Goal: Use online tool/utility: Utilize a website feature to perform a specific function

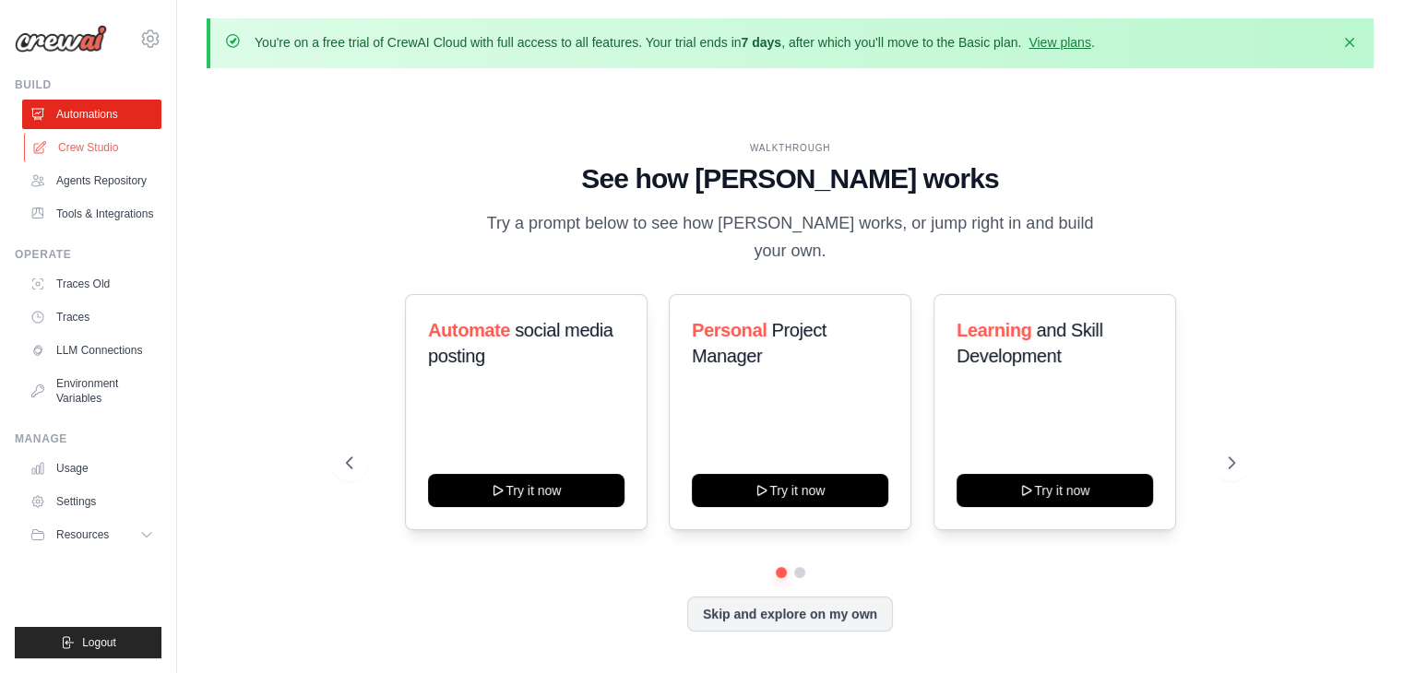
click at [114, 153] on link "Crew Studio" at bounding box center [93, 148] width 139 height 30
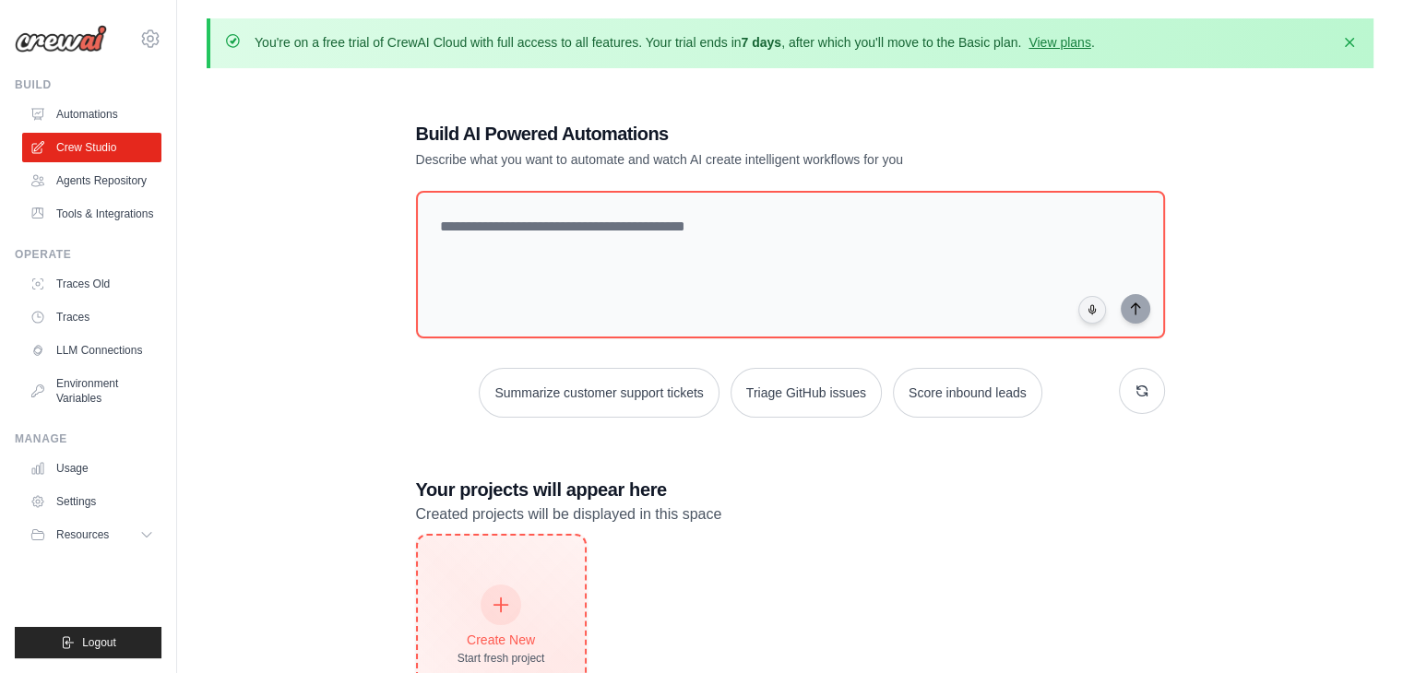
click at [502, 595] on icon at bounding box center [501, 605] width 20 height 20
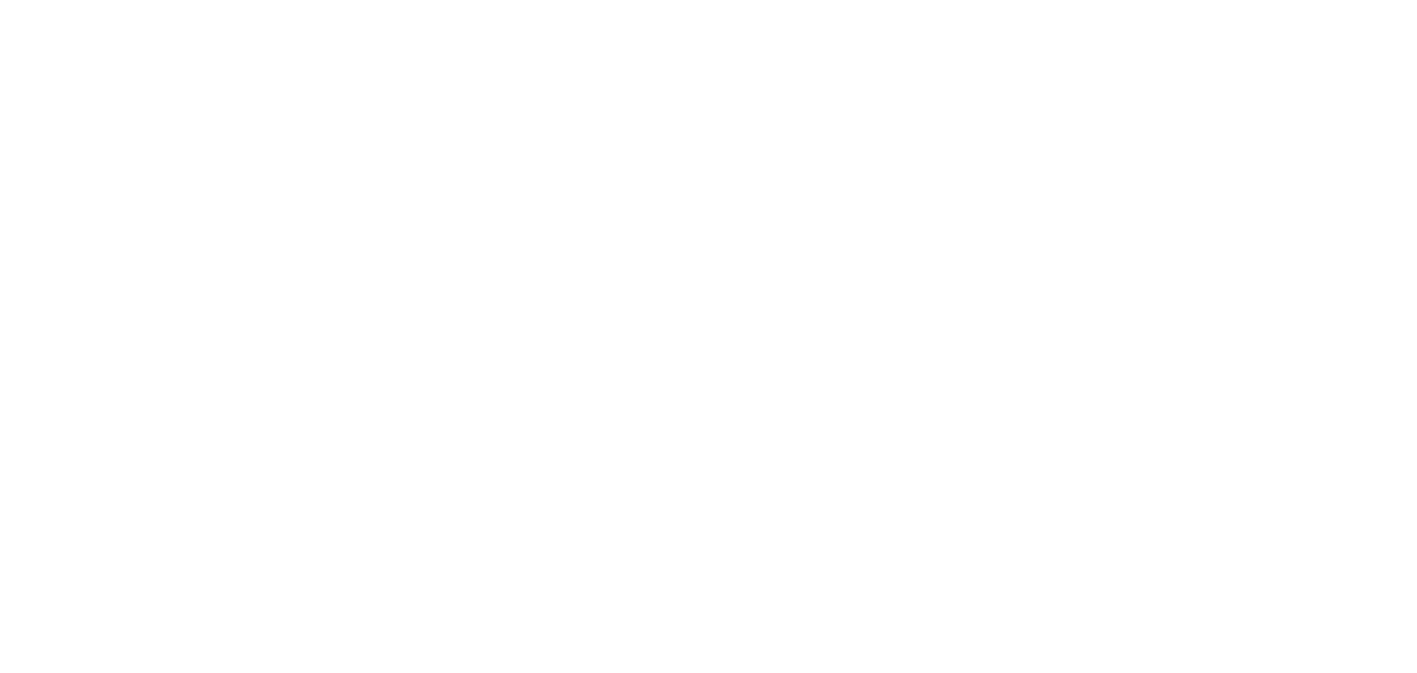
click at [492, 0] on html at bounding box center [708, 0] width 1417 height 0
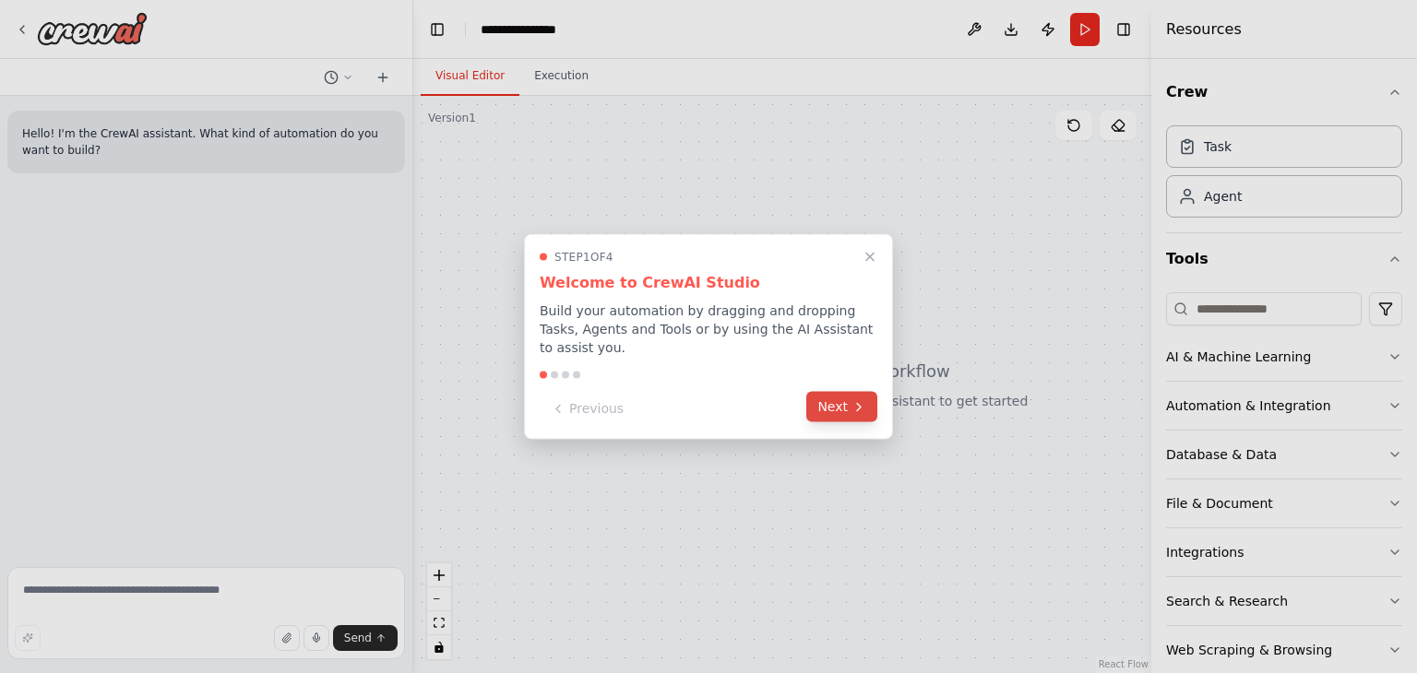
click at [851, 403] on icon at bounding box center [858, 406] width 15 height 15
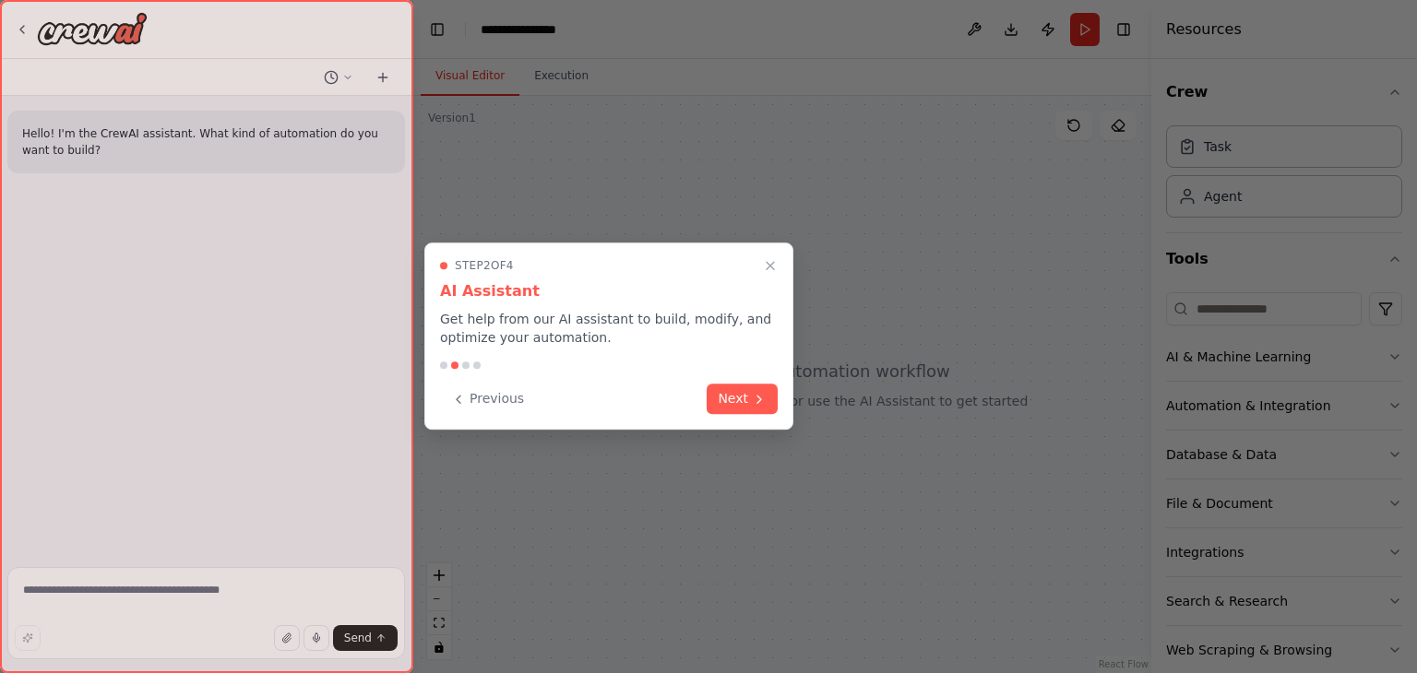
click at [762, 397] on icon at bounding box center [759, 399] width 15 height 15
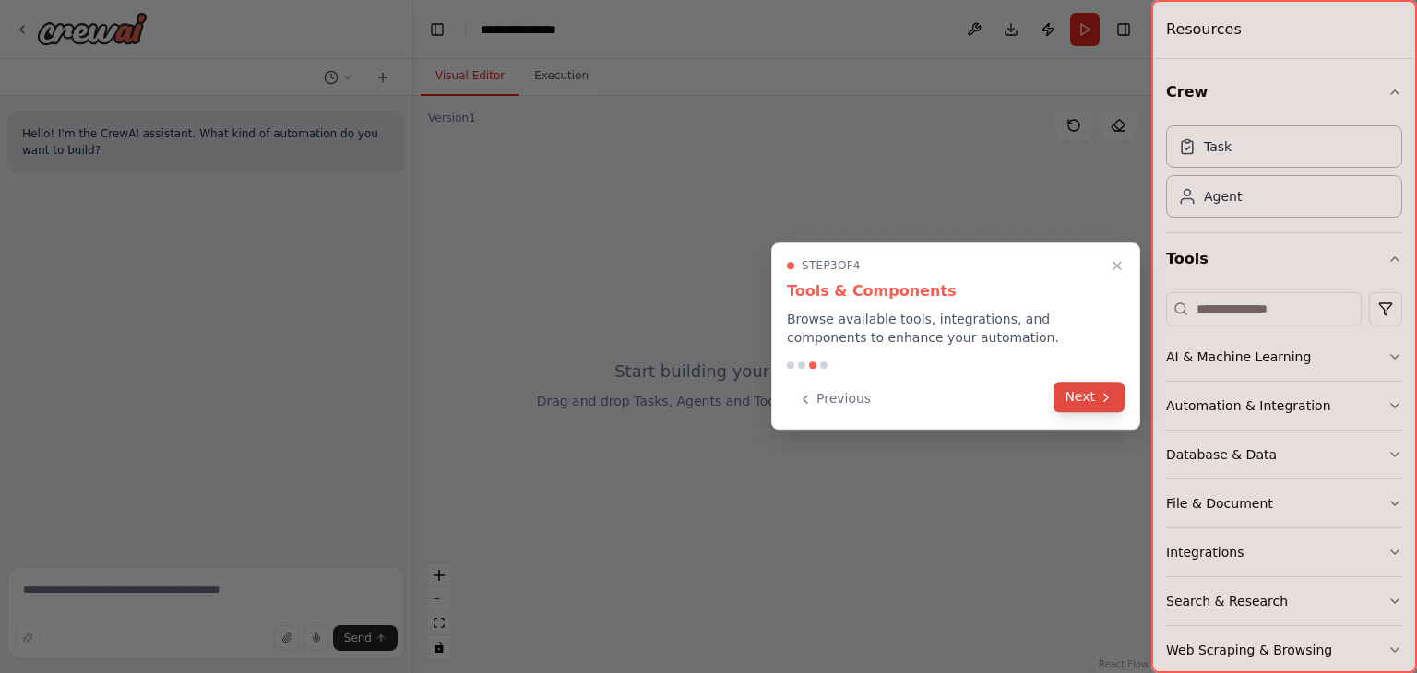
click at [1090, 402] on button "Next" at bounding box center [1088, 397] width 71 height 30
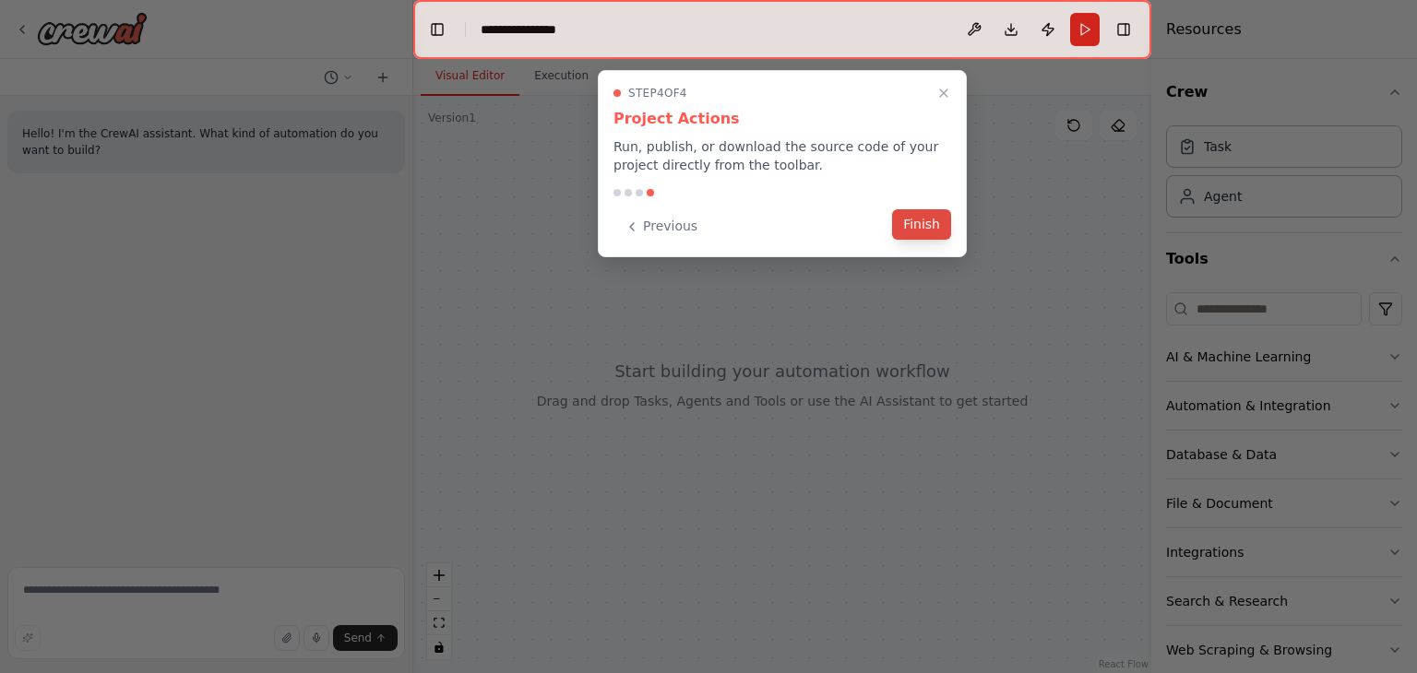
drag, startPoint x: 922, startPoint y: 223, endPoint x: 900, endPoint y: 230, distance: 23.1
click at [921, 223] on button "Finish" at bounding box center [921, 224] width 59 height 30
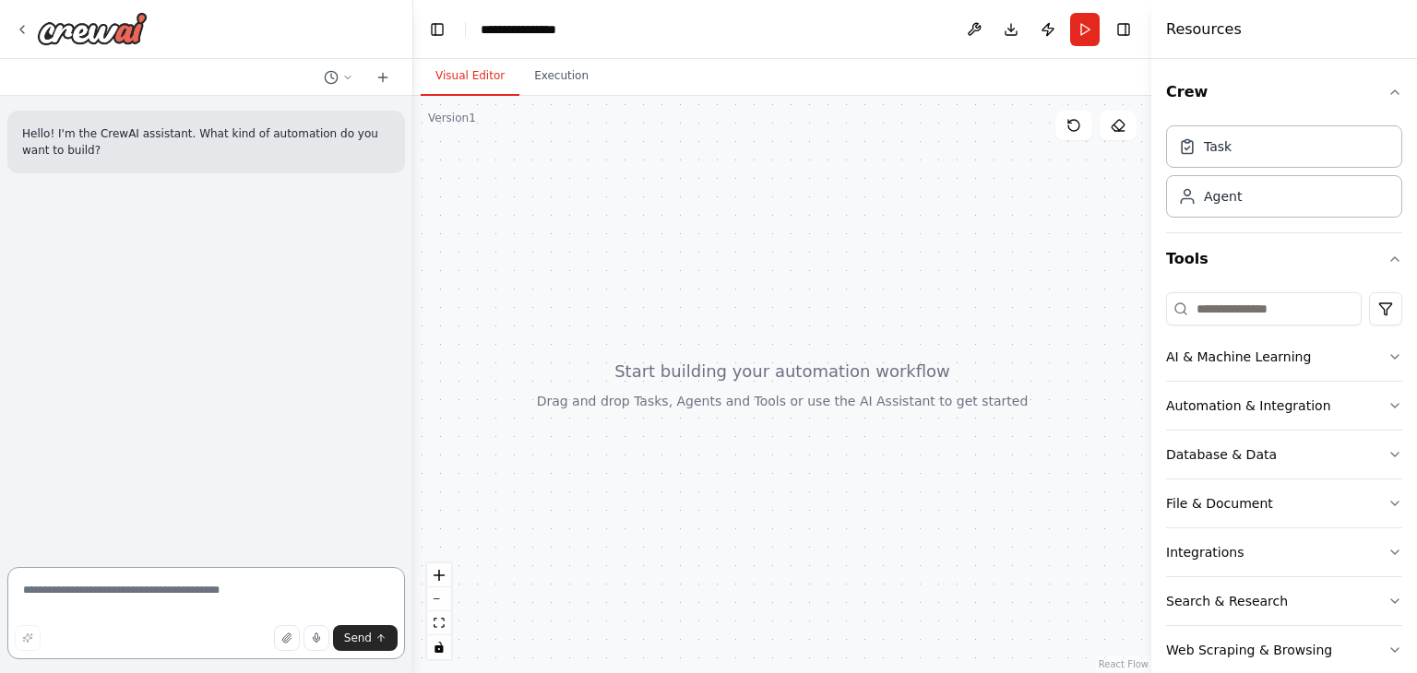
drag, startPoint x: 302, startPoint y: 597, endPoint x: 291, endPoint y: 596, distance: 10.2
click at [299, 597] on textarea at bounding box center [206, 613] width 398 height 92
click at [100, 599] on textarea at bounding box center [206, 613] width 398 height 92
click at [377, 647] on button "Send" at bounding box center [365, 638] width 65 height 26
click at [218, 613] on textarea at bounding box center [206, 613] width 398 height 92
